Goal: Task Accomplishment & Management: Manage account settings

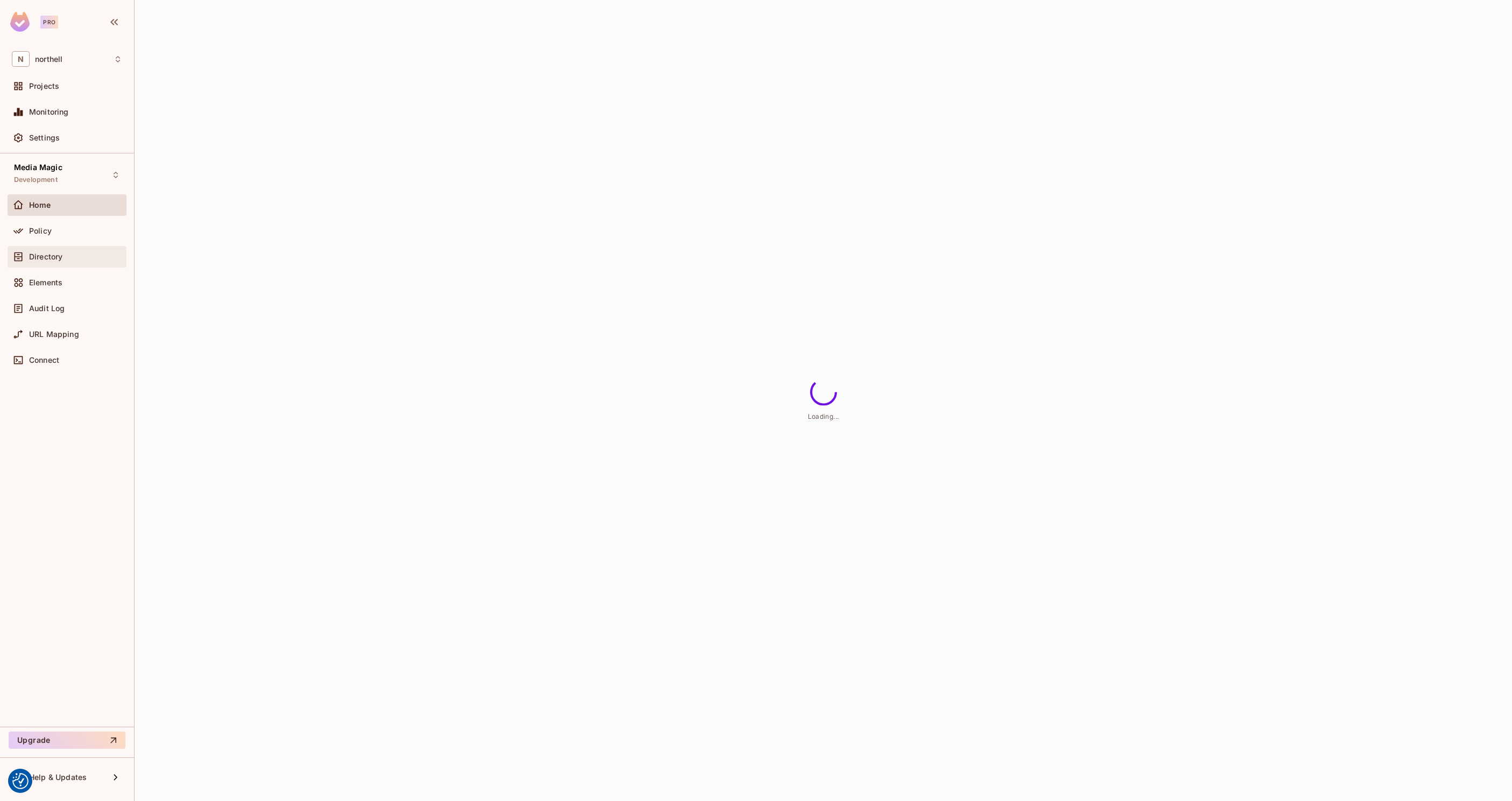
click at [60, 251] on div "Directory" at bounding box center [67, 256] width 110 height 13
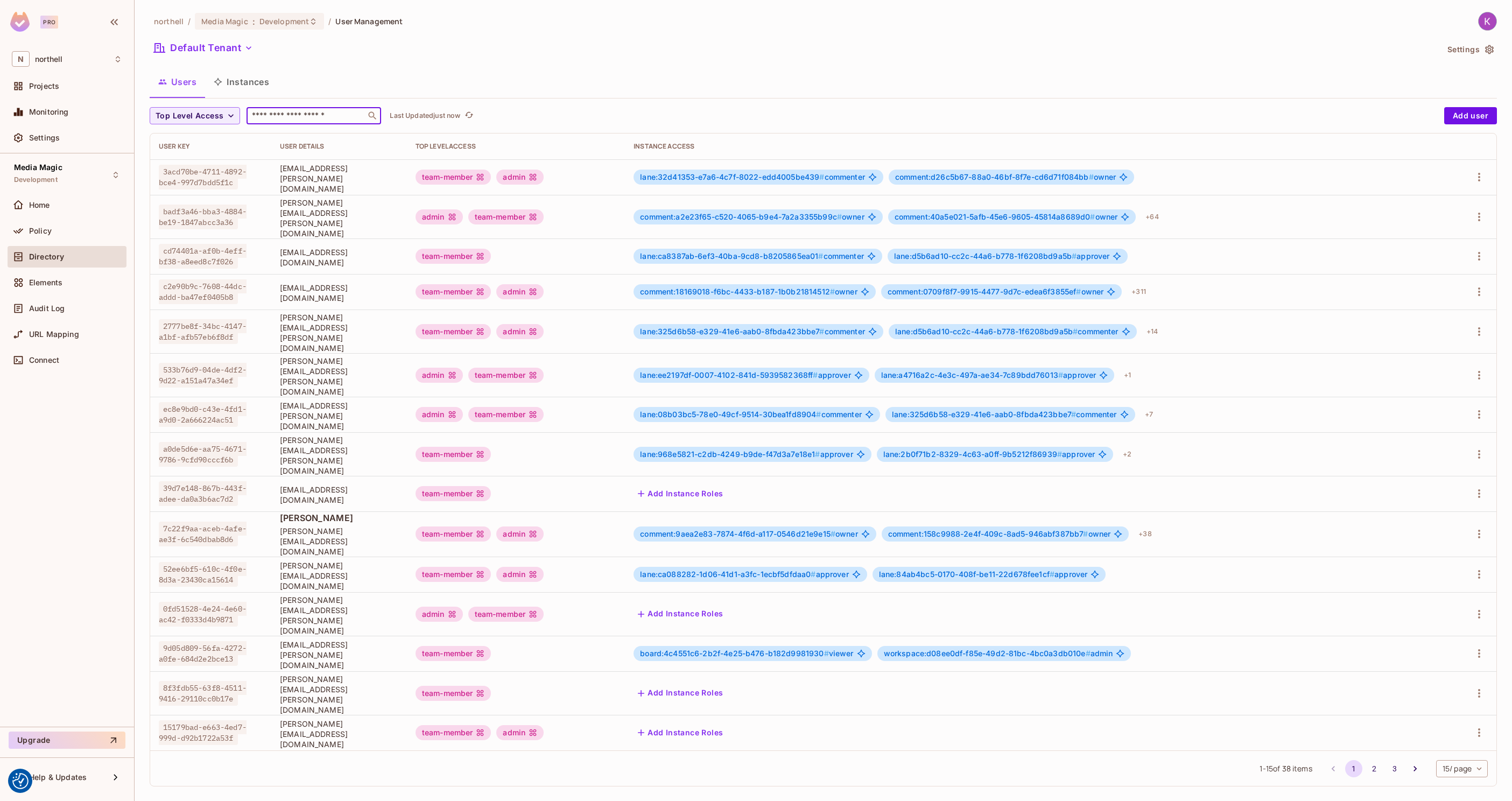
click at [292, 117] on input "text" at bounding box center [306, 116] width 113 height 11
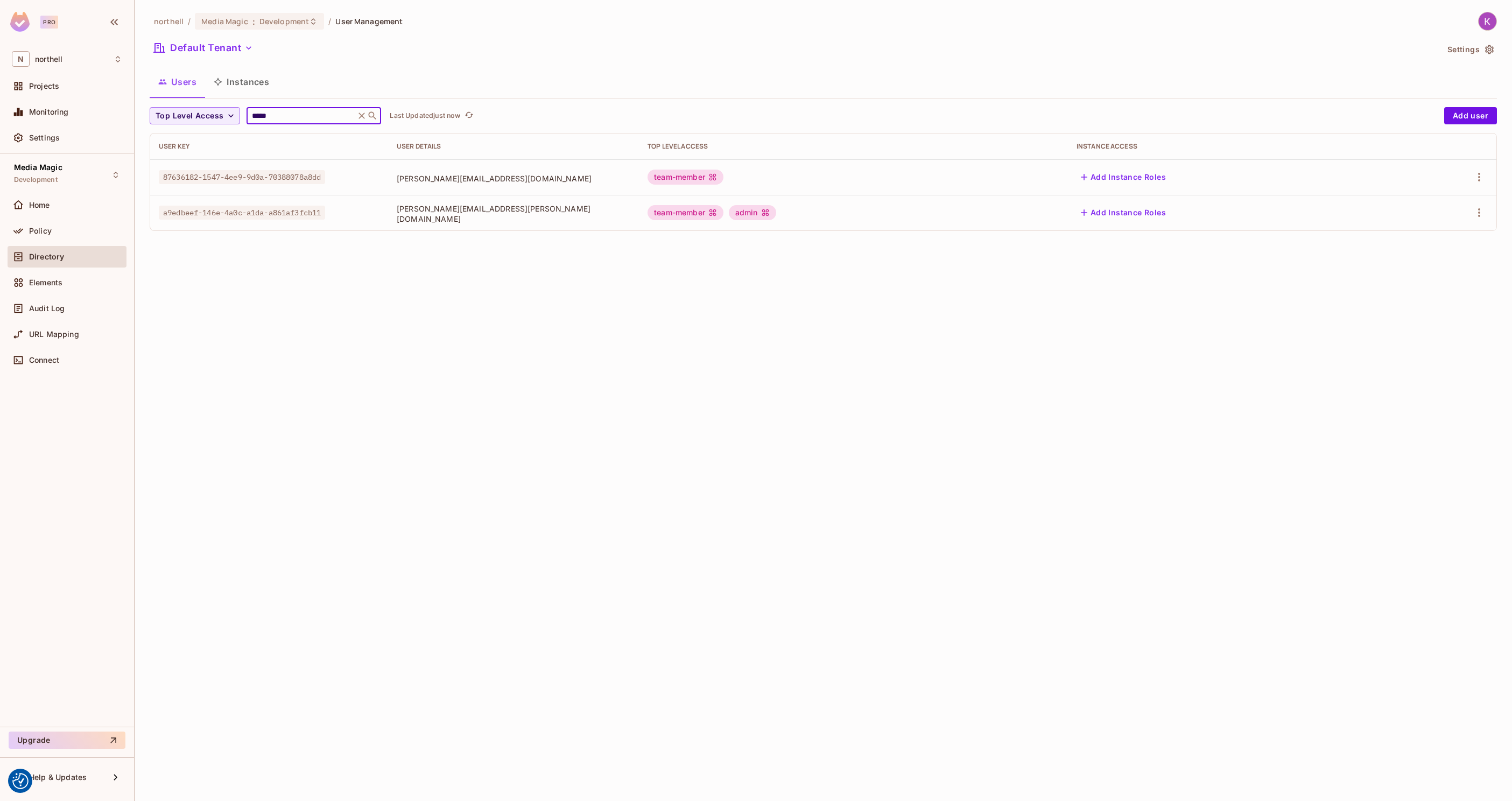
type input "*****"
drag, startPoint x: 461, startPoint y: 177, endPoint x: 374, endPoint y: 177, distance: 87.0
click at [388, 177] on td "[PERSON_NAME][EMAIL_ADDRESS][DOMAIN_NAME]" at bounding box center [513, 177] width 251 height 36
copy span "[PERSON_NAME][EMAIL_ADDRESS][DOMAIN_NAME]"
click at [1451, 176] on div at bounding box center [1446, 177] width 85 height 17
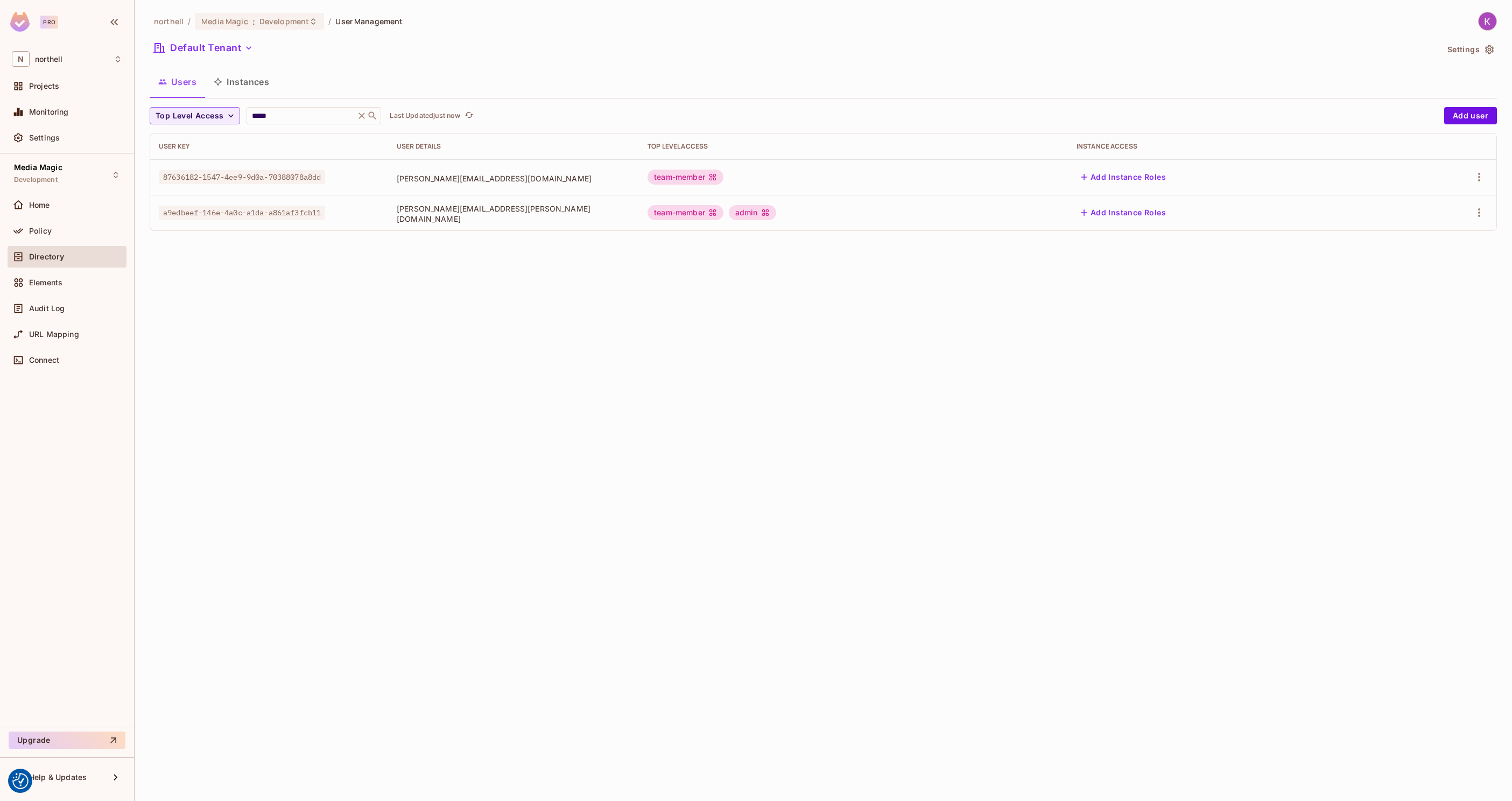
click at [718, 173] on div "team-member" at bounding box center [685, 177] width 76 height 15
click at [724, 176] on div "team-member" at bounding box center [685, 177] width 76 height 15
click at [424, 181] on body "We use cookies to enhance your browsing experience, serve personalized ads or c…" at bounding box center [756, 400] width 1512 height 801
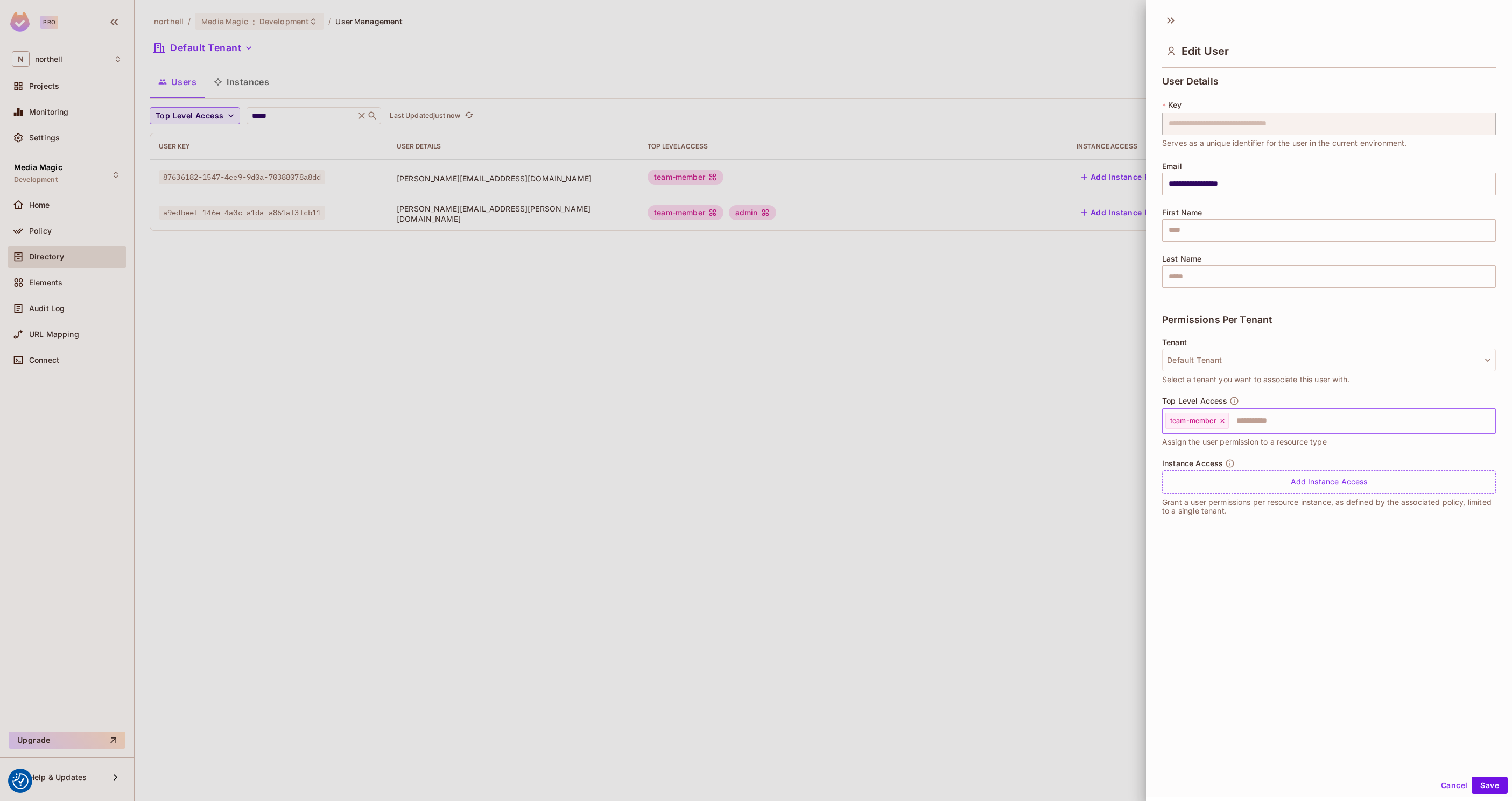
click at [1287, 421] on input "text" at bounding box center [1352, 421] width 245 height 22
click at [1248, 471] on li "admin" at bounding box center [1321, 467] width 318 height 19
click at [1477, 776] on button "Save" at bounding box center [1489, 785] width 36 height 17
